Goal: Check status: Check status

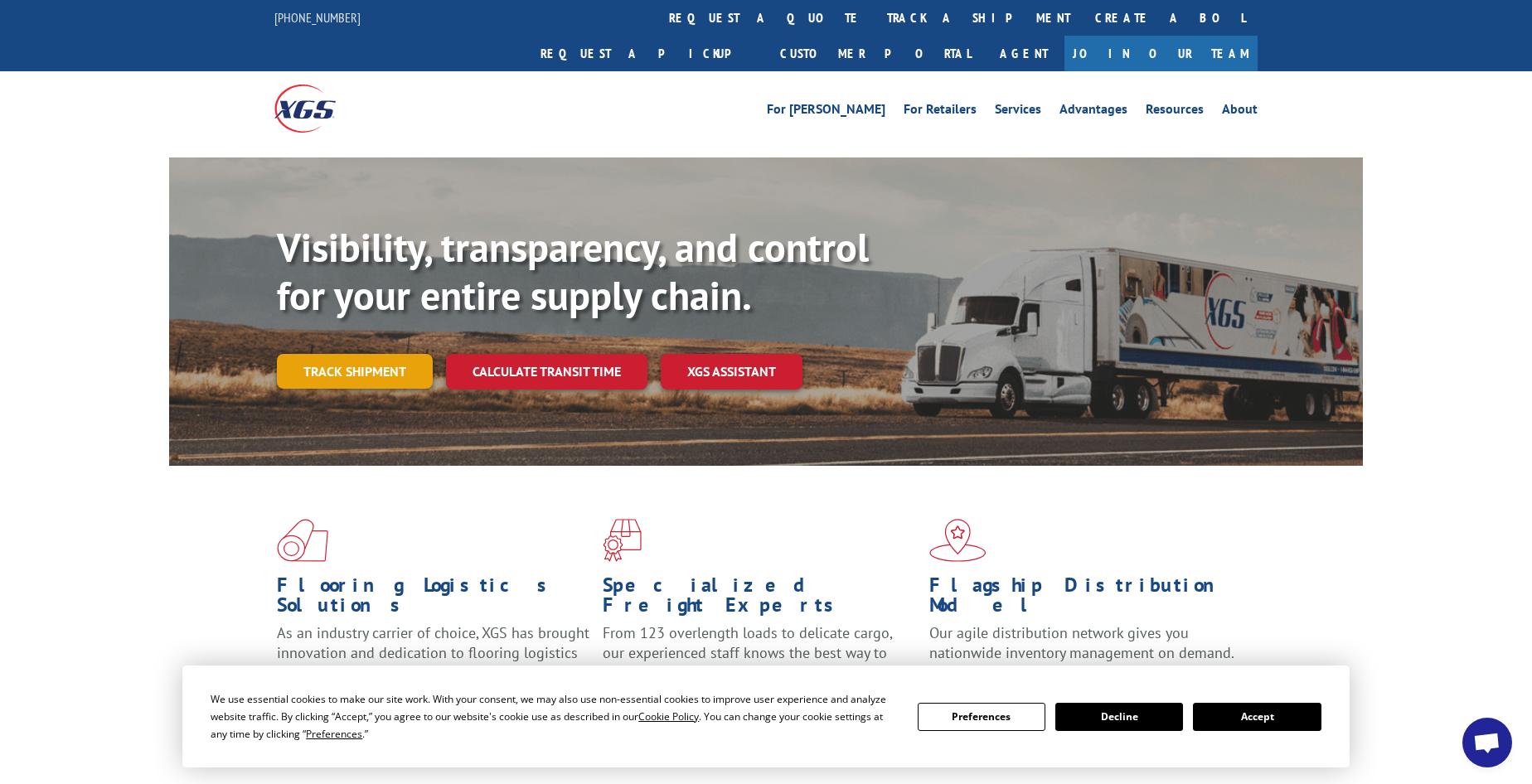
click at [308, 354] on link "Track shipment" at bounding box center [355, 371] width 156 height 35
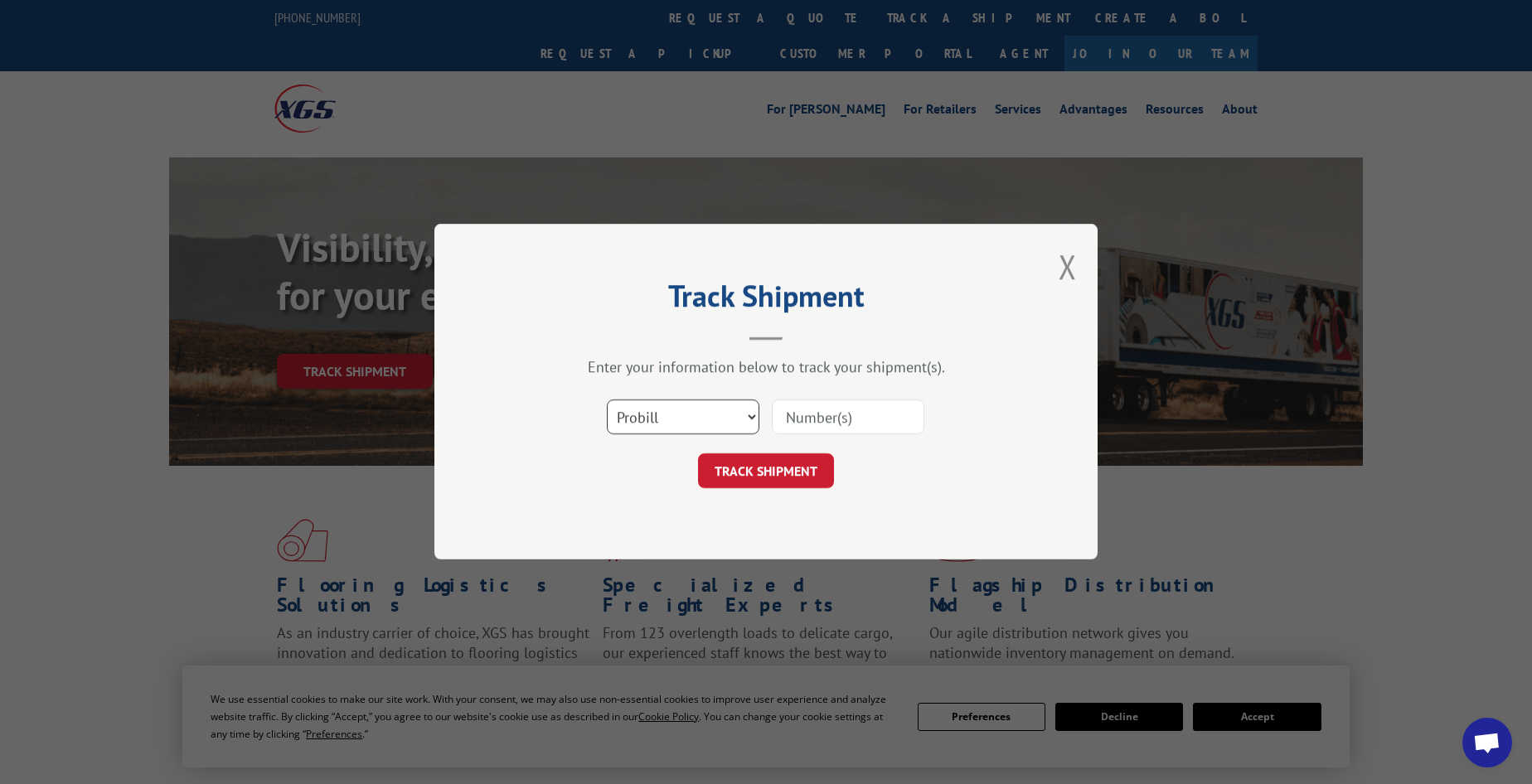
click at [696, 414] on select "Select category... Probill BOL PO" at bounding box center [683, 418] width 153 height 35
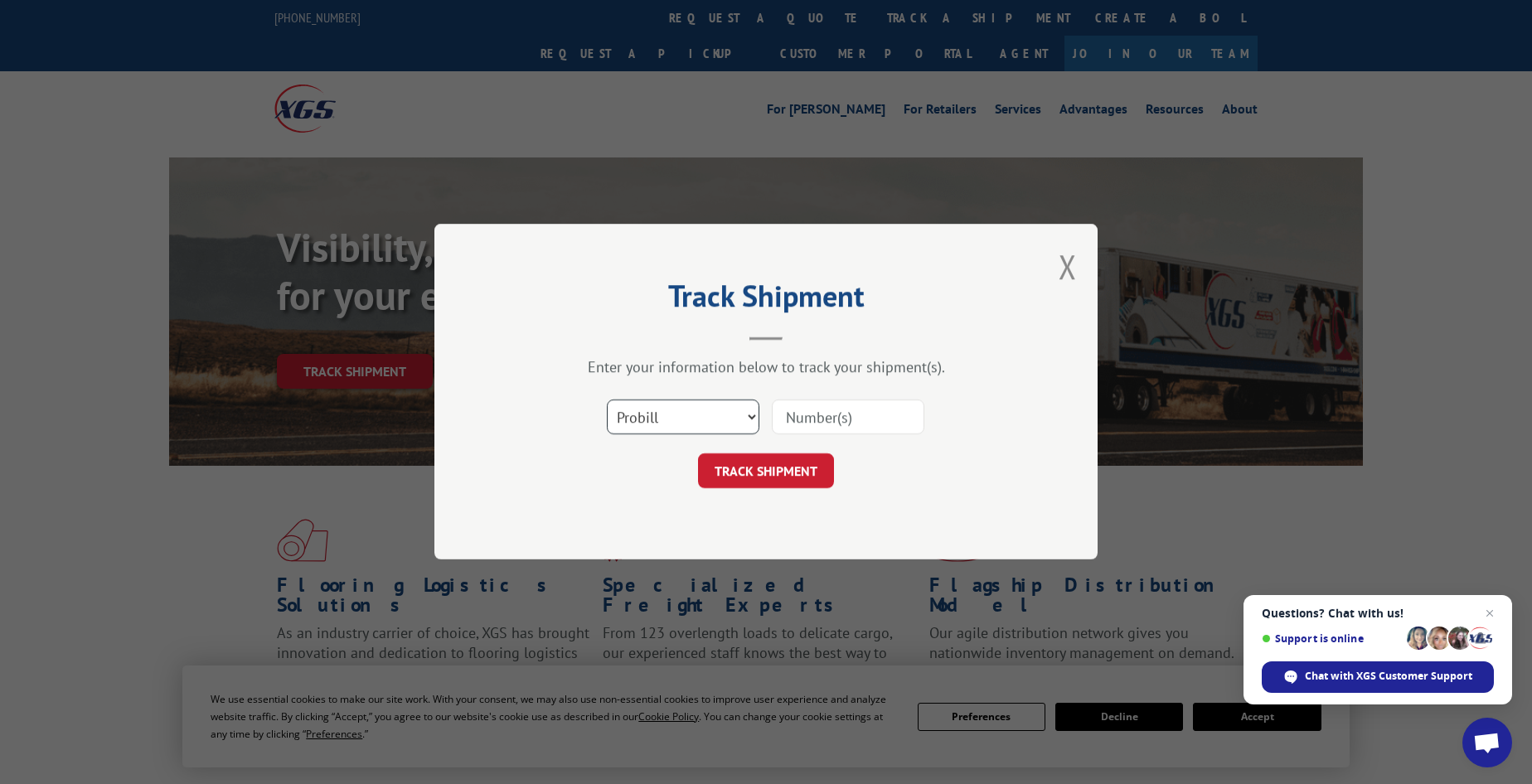
select select "bol"
click at [607, 401] on select "Select category... Probill BOL PO" at bounding box center [683, 418] width 153 height 35
click at [825, 406] on input at bounding box center [848, 418] width 153 height 35
paste input "5460517"
type input "5460517"
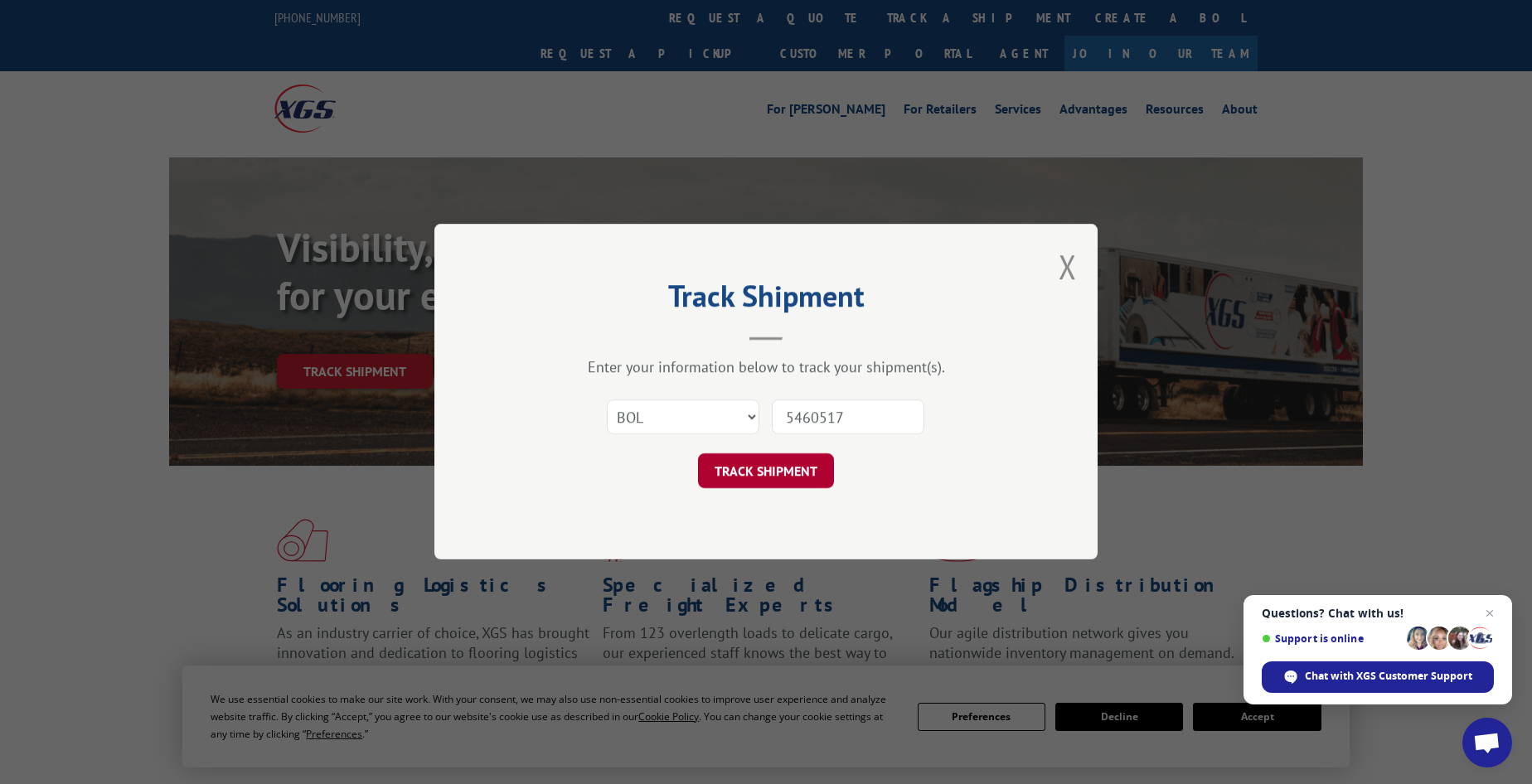
click at [729, 472] on button "TRACK SHIPMENT" at bounding box center [766, 472] width 136 height 35
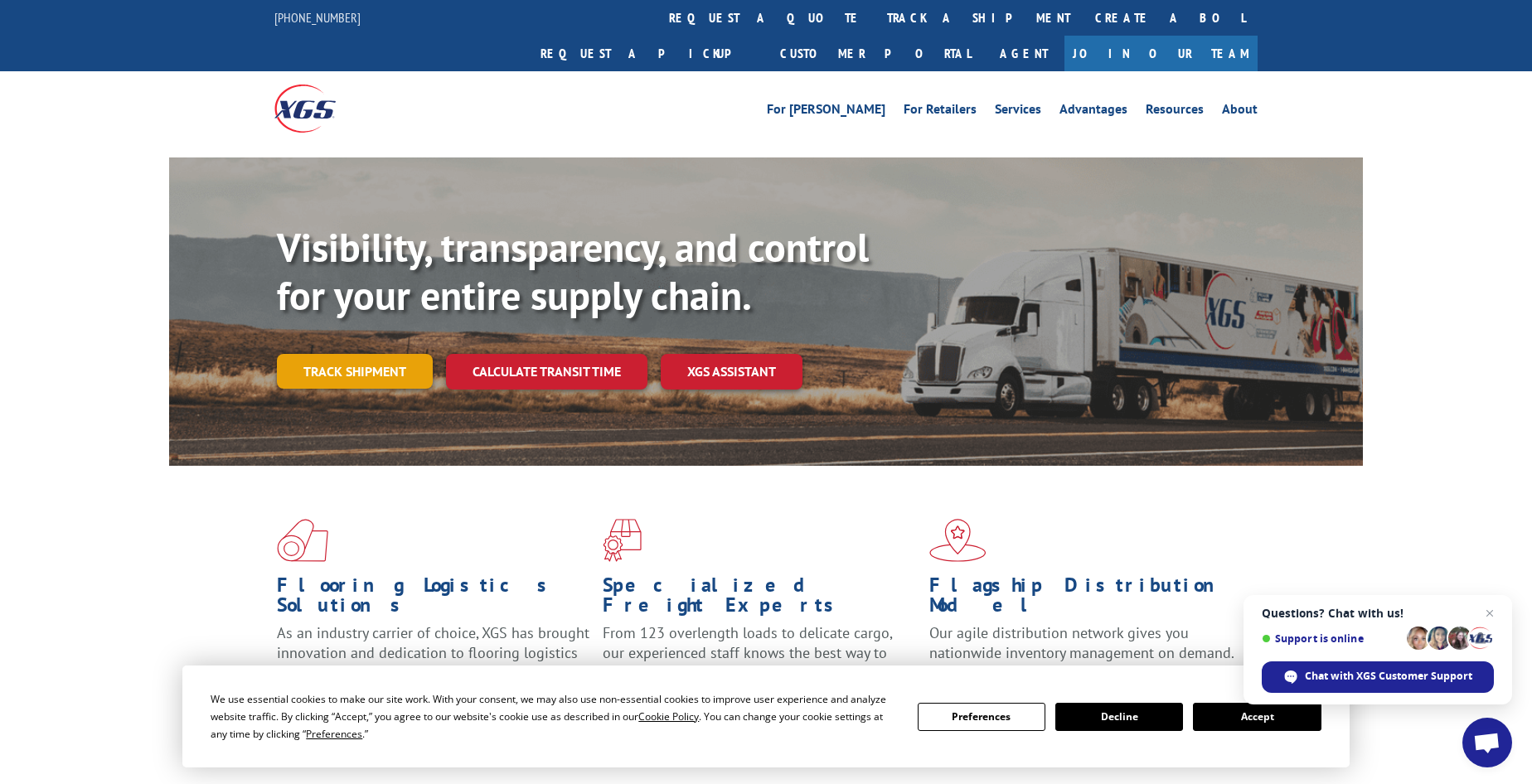
click at [341, 354] on link "Track shipment" at bounding box center [355, 371] width 156 height 35
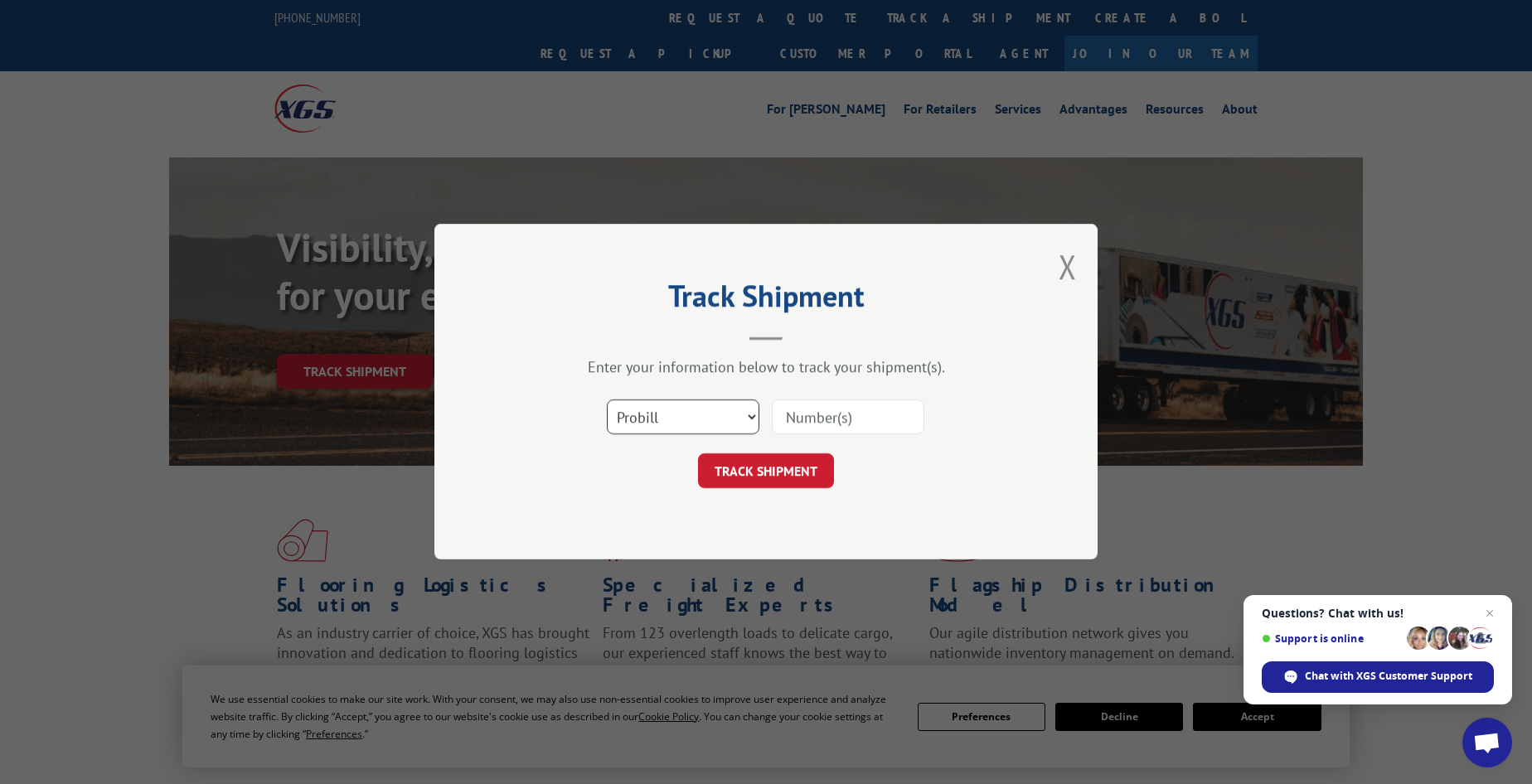
click at [694, 409] on select "Select category... Probill BOL PO" at bounding box center [683, 418] width 153 height 35
select select "bol"
click at [607, 401] on select "Select category... Probill BOL PO" at bounding box center [683, 418] width 153 height 35
click at [800, 411] on input at bounding box center [848, 418] width 153 height 35
paste input "5460510"
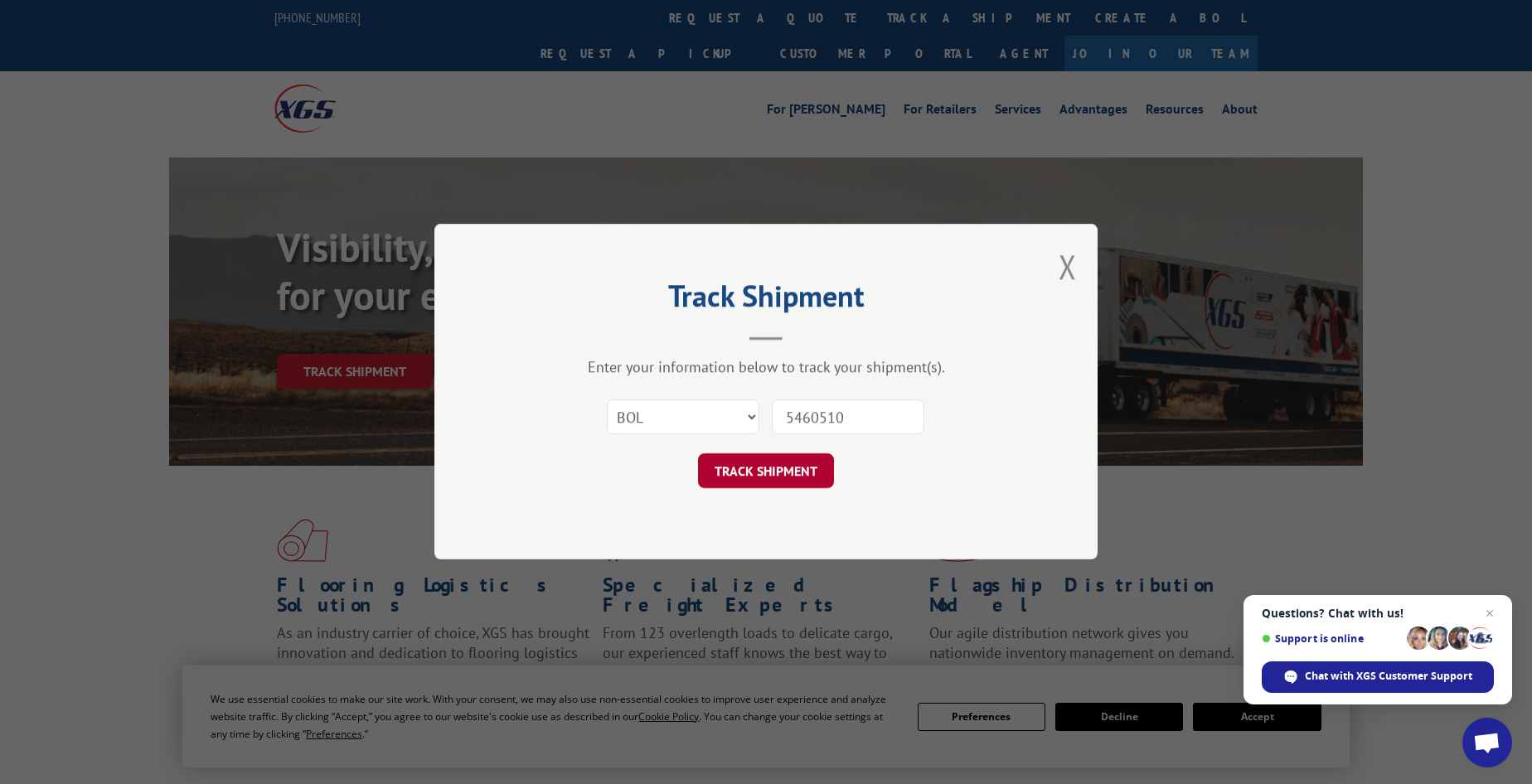
type input "5460510"
click at [730, 472] on button "TRACK SHIPMENT" at bounding box center [766, 472] width 136 height 35
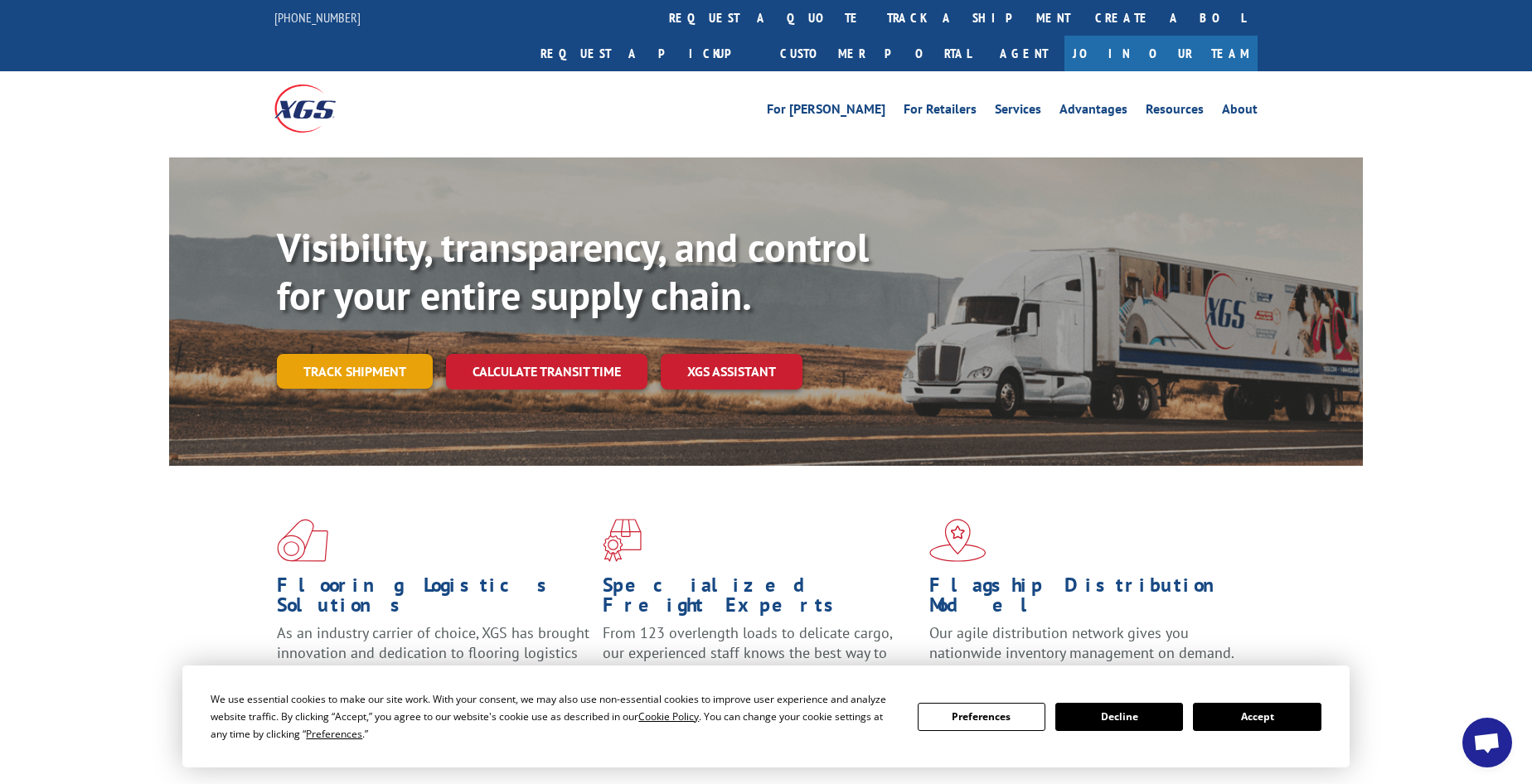
click at [296, 354] on link "Track shipment" at bounding box center [355, 371] width 156 height 35
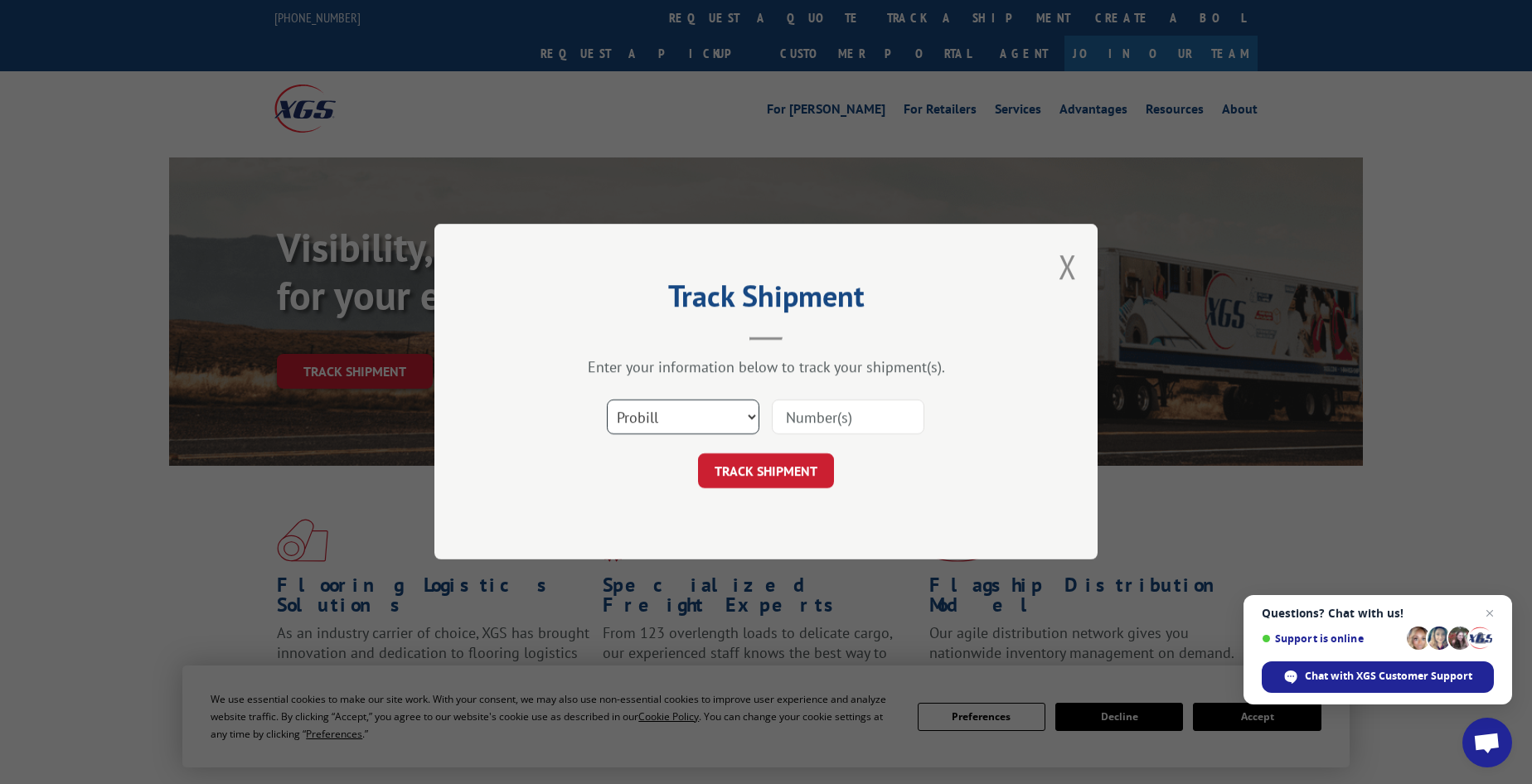
click at [637, 407] on select "Select category... Probill BOL PO" at bounding box center [683, 418] width 153 height 35
select select "bol"
click at [607, 401] on select "Select category... Probill BOL PO" at bounding box center [683, 418] width 153 height 35
click at [787, 407] on input at bounding box center [848, 418] width 153 height 35
paste input "869645"
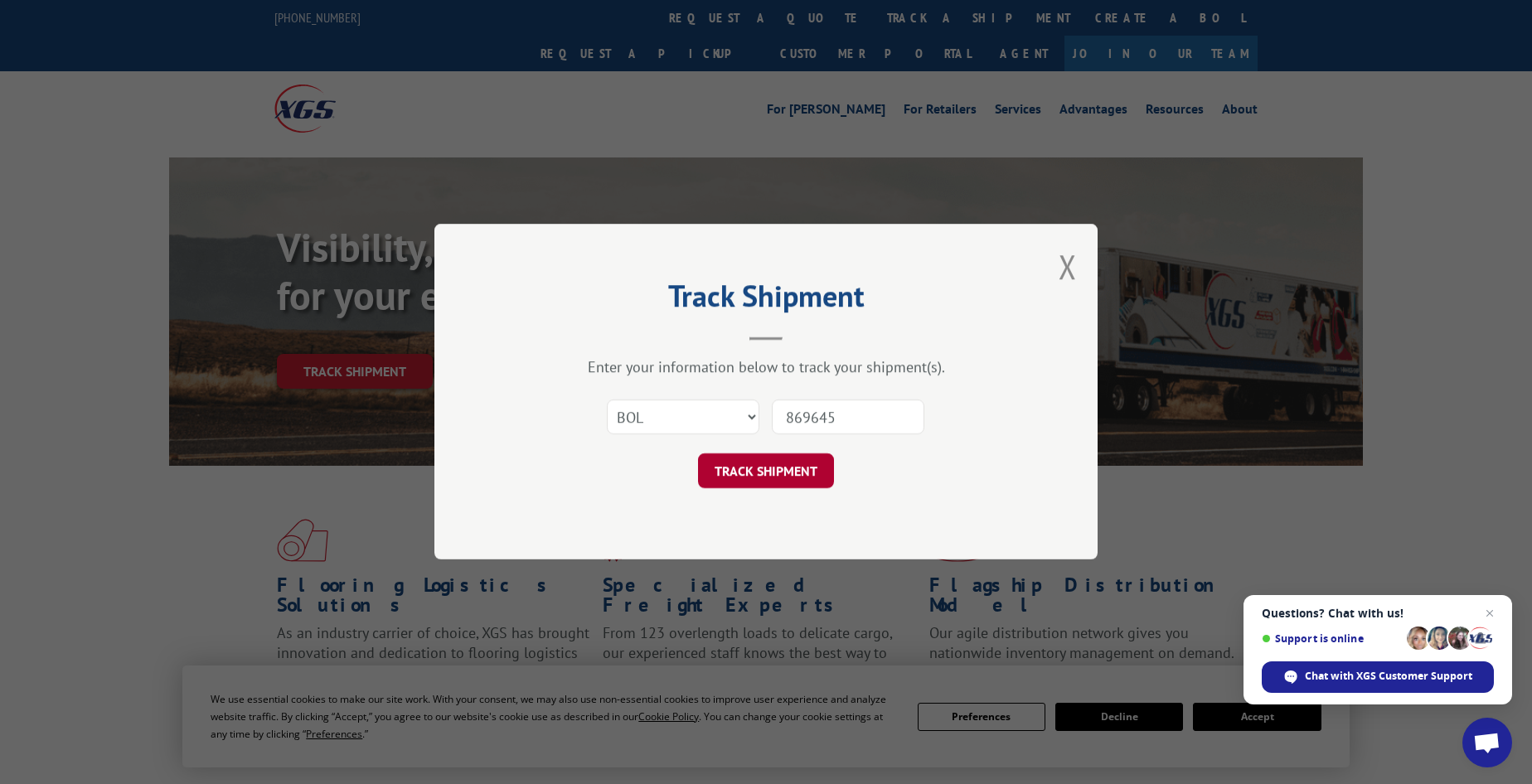
type input "869645"
click at [727, 465] on button "TRACK SHIPMENT" at bounding box center [766, 472] width 136 height 35
